Goal: Information Seeking & Learning: Learn about a topic

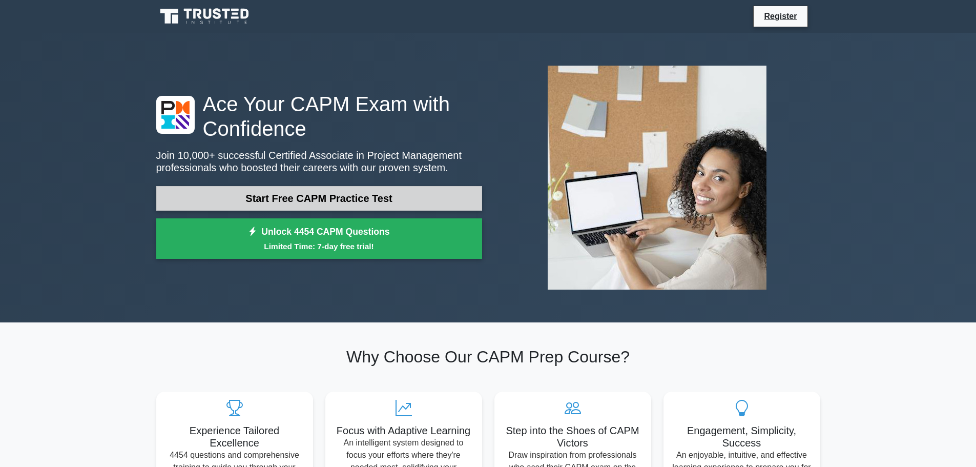
click at [378, 196] on link "Start Free CAPM Practice Test" at bounding box center [319, 198] width 326 height 25
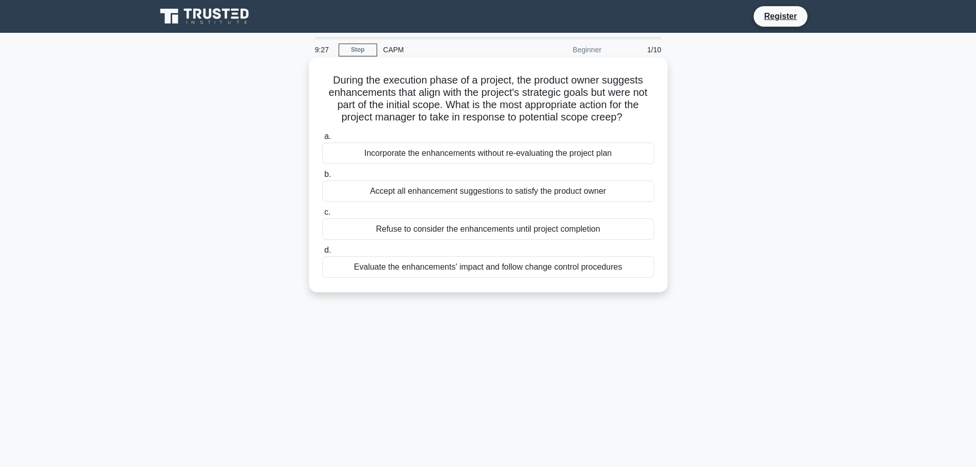
click at [501, 264] on div "Evaluate the enhancements' impact and follow change control procedures" at bounding box center [488, 267] width 332 height 22
click at [322, 253] on input "d. Evaluate the enhancements' impact and follow change control procedures" at bounding box center [322, 250] width 0 height 7
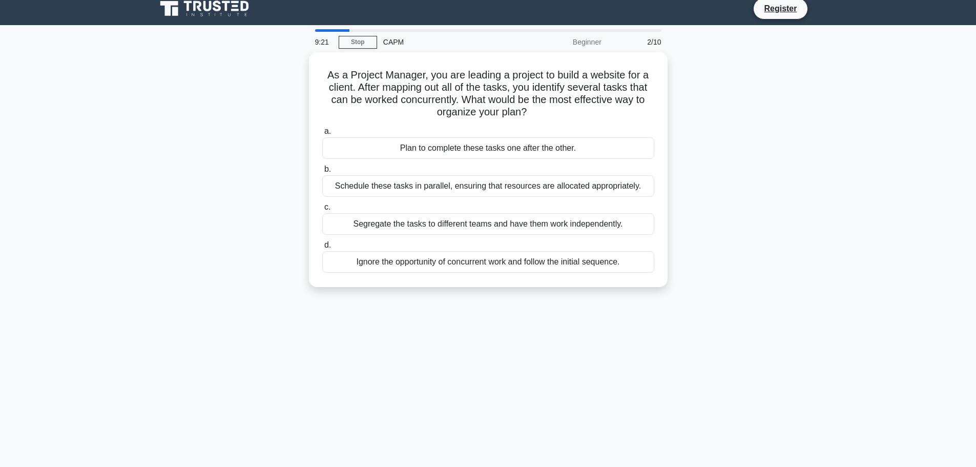
scroll to position [3, 0]
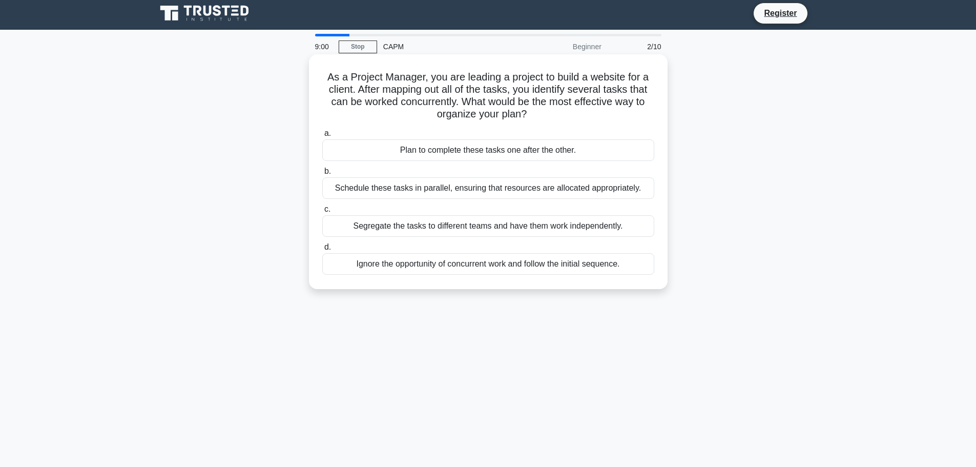
click at [456, 191] on div "Schedule these tasks in parallel, ensuring that resources are allocated appropr…" at bounding box center [488, 188] width 332 height 22
click at [322, 175] on input "b. Schedule these tasks in parallel, ensuring that resources are allocated appr…" at bounding box center [322, 171] width 0 height 7
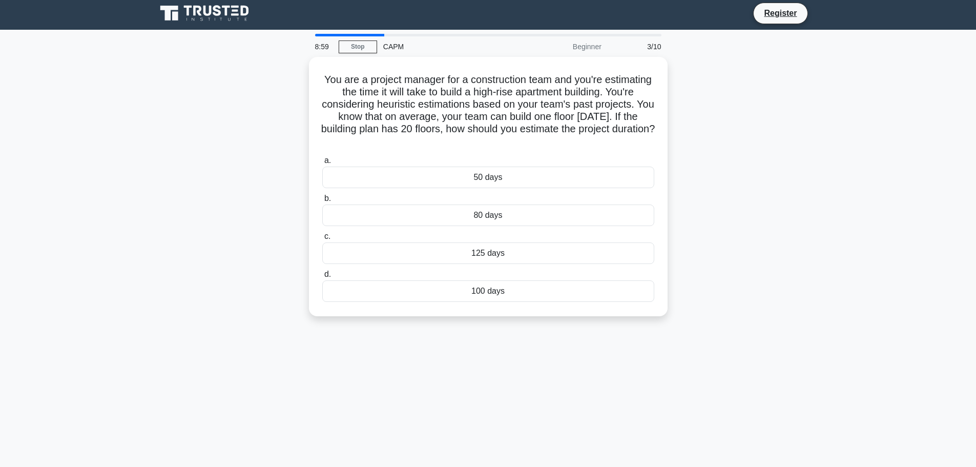
scroll to position [0, 0]
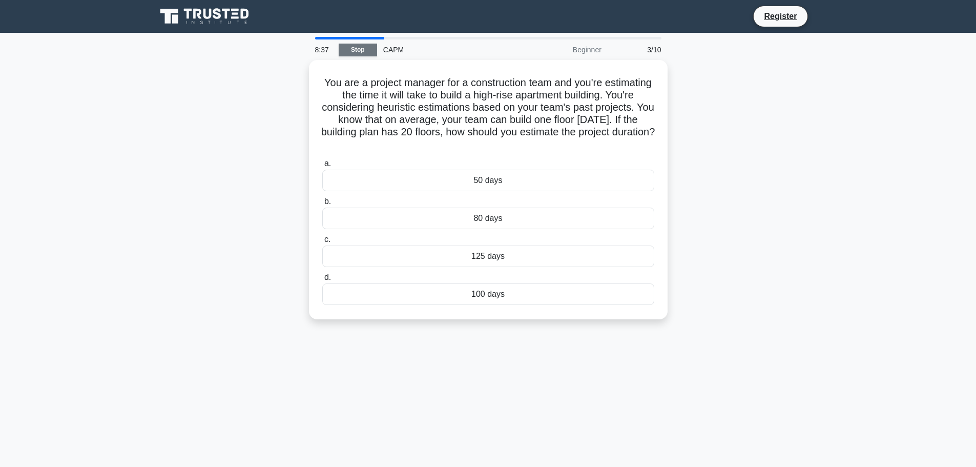
click at [367, 46] on link "Stop" at bounding box center [357, 50] width 38 height 13
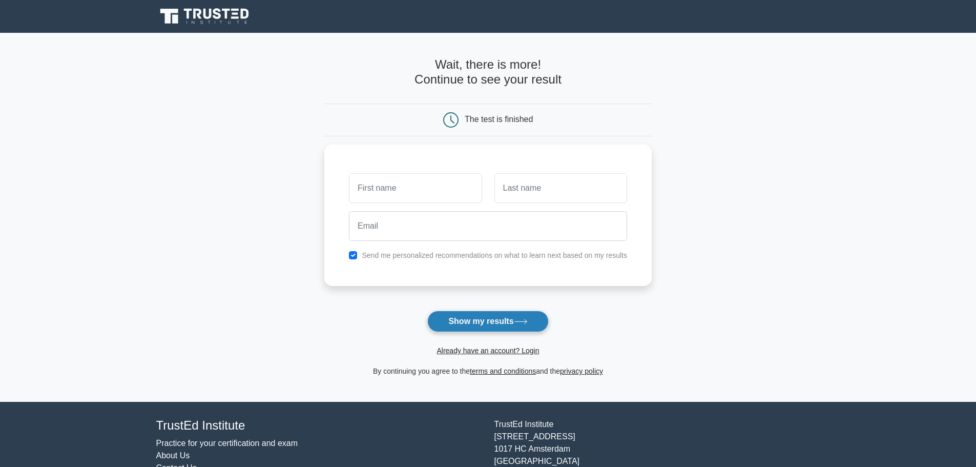
click at [466, 321] on button "Show my results" at bounding box center [487, 321] width 121 height 22
click at [412, 191] on input "text" at bounding box center [415, 186] width 133 height 30
type input "Blessy"
